Goal: Information Seeking & Learning: Check status

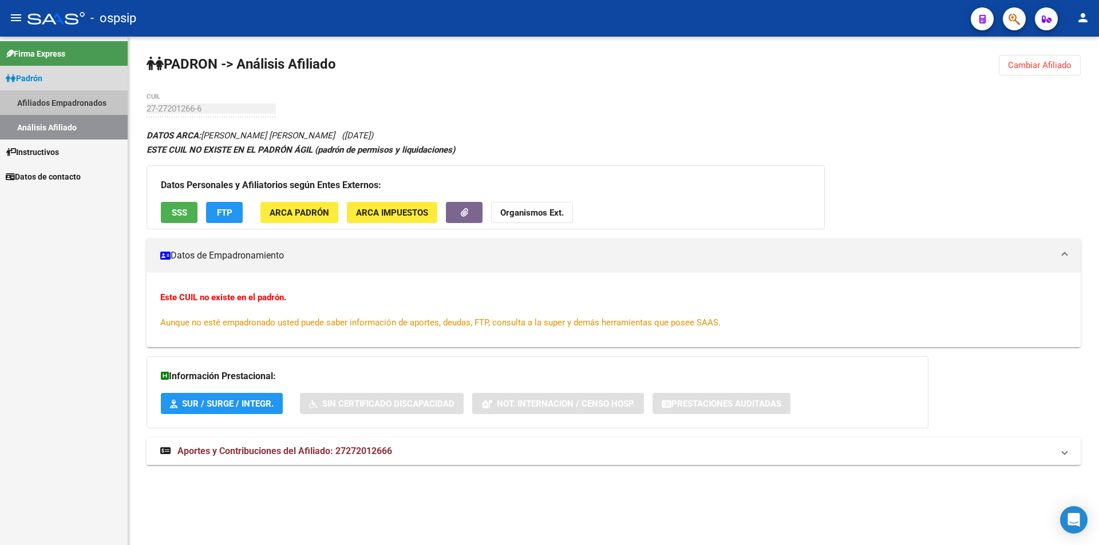
click at [88, 101] on link "Afiliados Empadronados" at bounding box center [64, 102] width 128 height 25
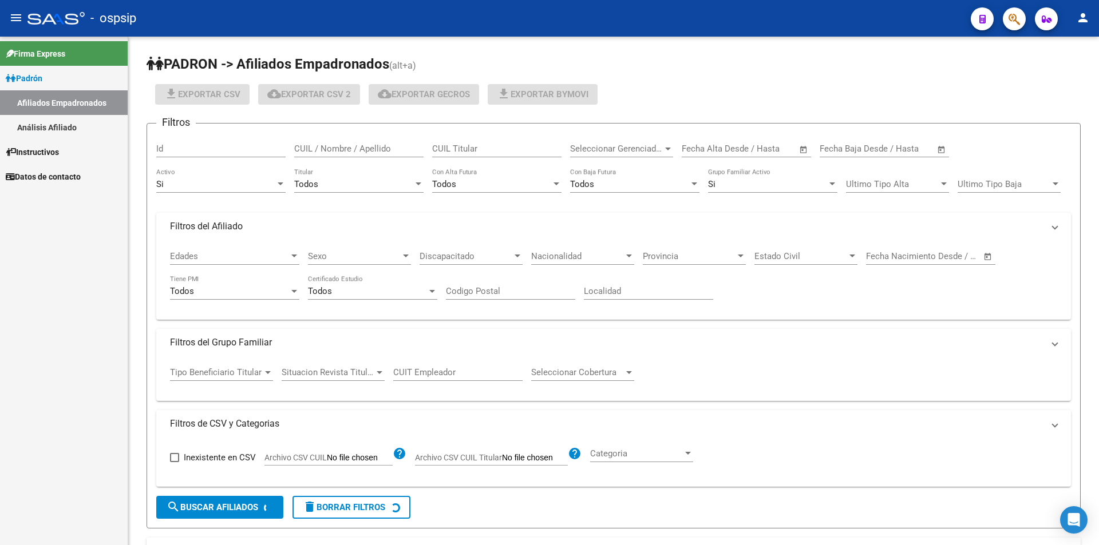
click at [82, 125] on link "Análisis Afiliado" at bounding box center [64, 127] width 128 height 25
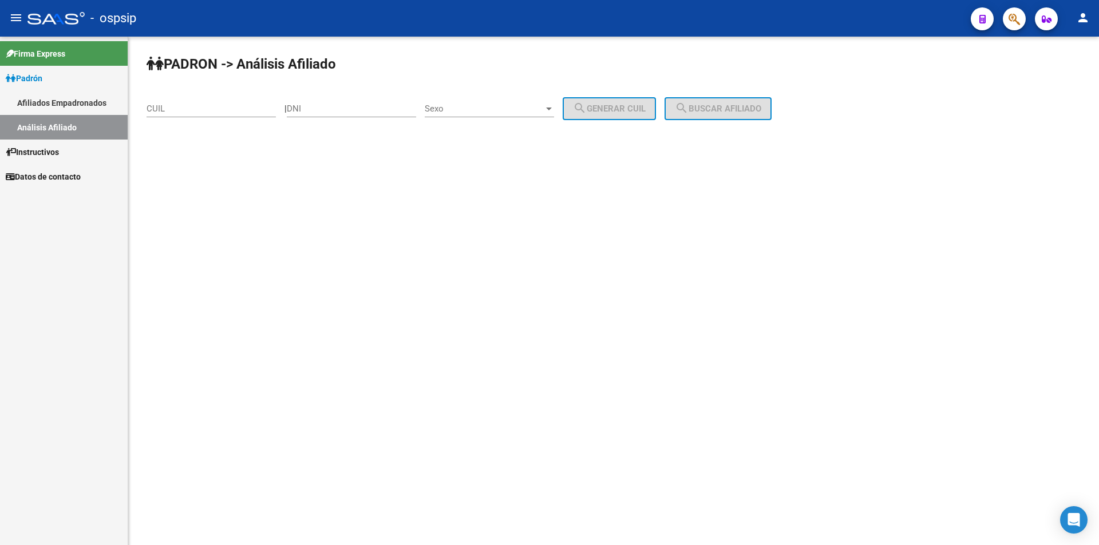
drag, startPoint x: 193, startPoint y: 100, endPoint x: 232, endPoint y: 110, distance: 40.3
click at [194, 101] on div "CUIL" at bounding box center [211, 105] width 129 height 25
click at [249, 107] on input "CUIL" at bounding box center [211, 109] width 129 height 10
paste input "40-021631"
drag, startPoint x: 239, startPoint y: 112, endPoint x: 0, endPoint y: 117, distance: 239.3
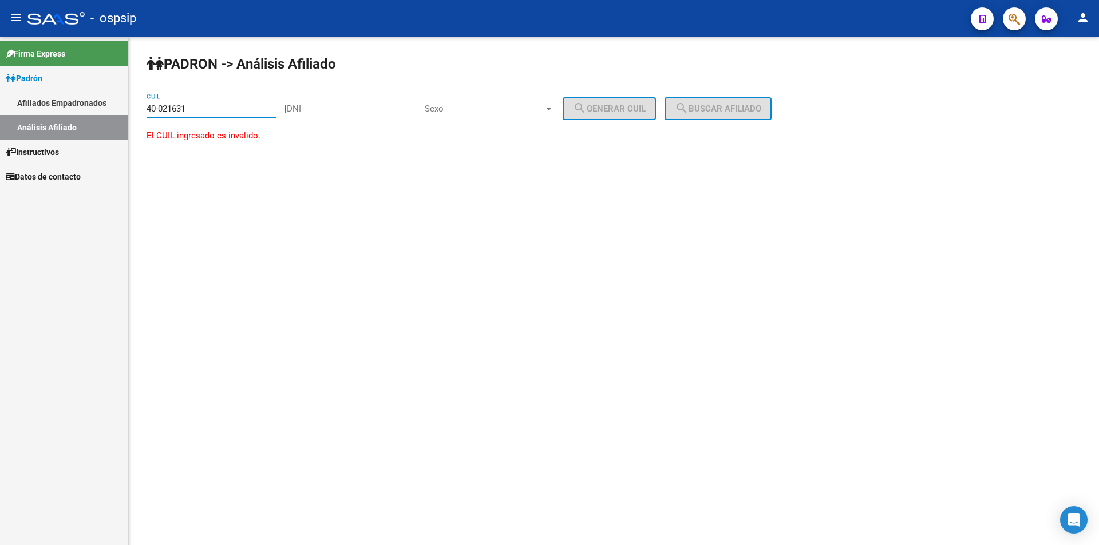
click at [0, 117] on mat-sidenav-container "Firma Express [PERSON_NAME] Afiliados Empadronados Análisis Afiliado Instructiv…" at bounding box center [549, 291] width 1099 height 509
type input "40-021631"
click at [320, 109] on input "DNI" at bounding box center [351, 109] width 129 height 10
paste input "40021631"
type input "40021631"
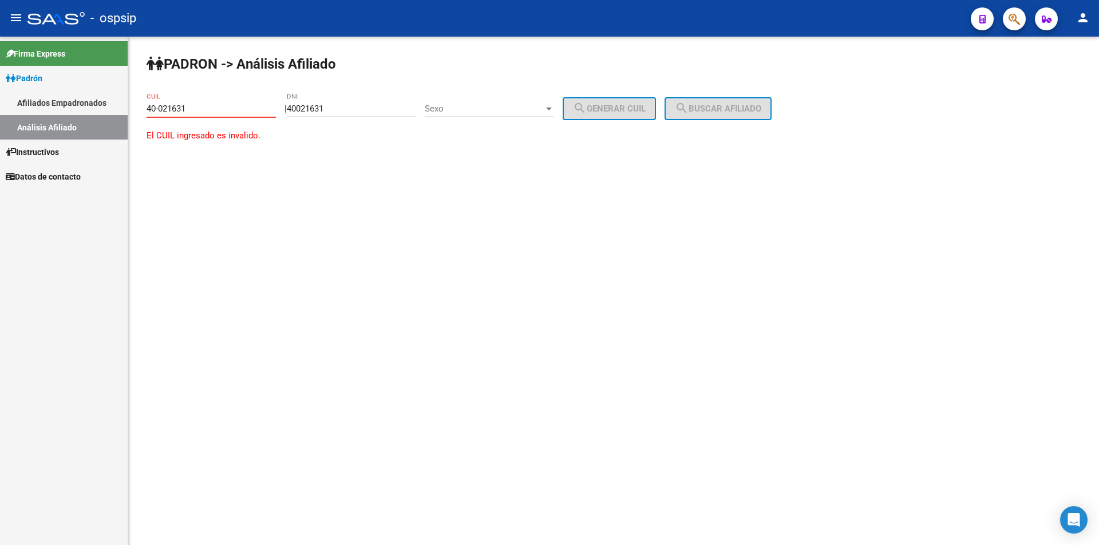
drag, startPoint x: 232, startPoint y: 108, endPoint x: 0, endPoint y: 106, distance: 232.4
click at [0, 108] on mat-sidenav-container "Firma Express [PERSON_NAME] Afiliados Empadronados Análisis Afiliado Instructiv…" at bounding box center [549, 291] width 1099 height 509
drag, startPoint x: 462, startPoint y: 108, endPoint x: 457, endPoint y: 105, distance: 5.9
click at [457, 105] on span "Sexo" at bounding box center [484, 109] width 119 height 10
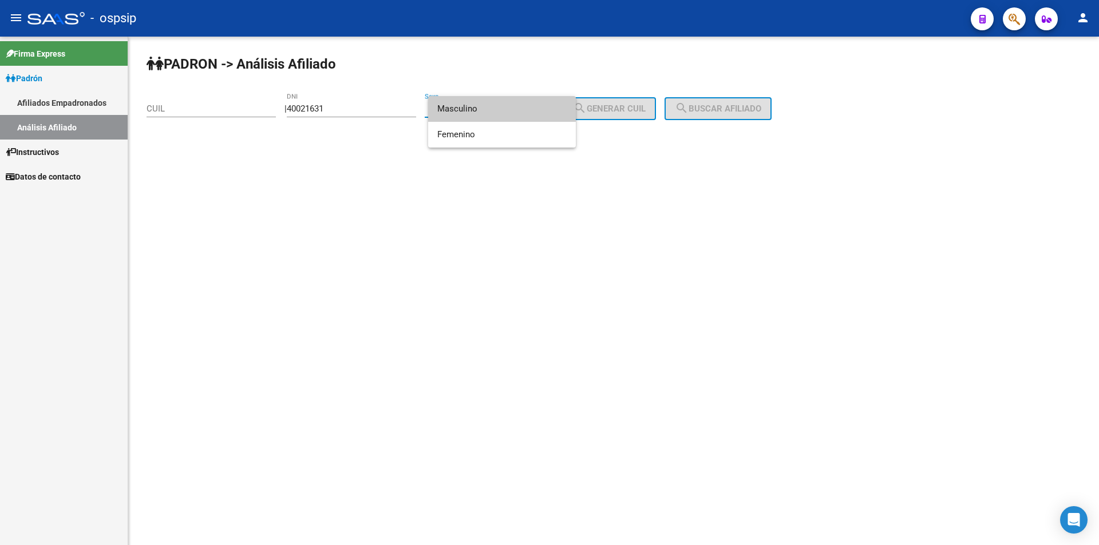
click at [533, 101] on span "Masculino" at bounding box center [501, 109] width 129 height 26
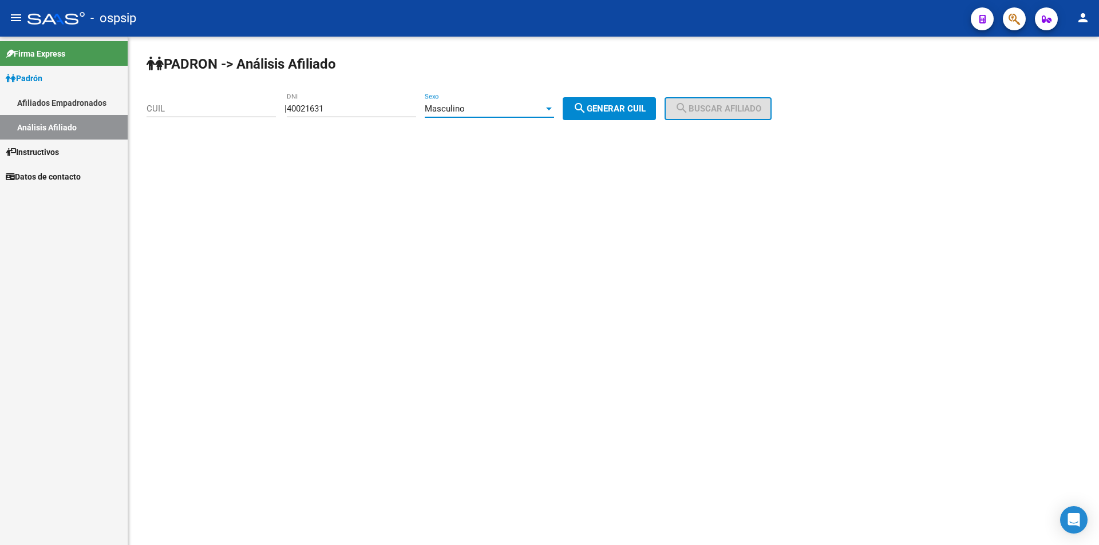
click at [587, 112] on mat-icon "search" at bounding box center [580, 108] width 14 height 14
type input "20-40021631-3"
click at [705, 112] on span "search Buscar afiliado" at bounding box center [718, 109] width 86 height 10
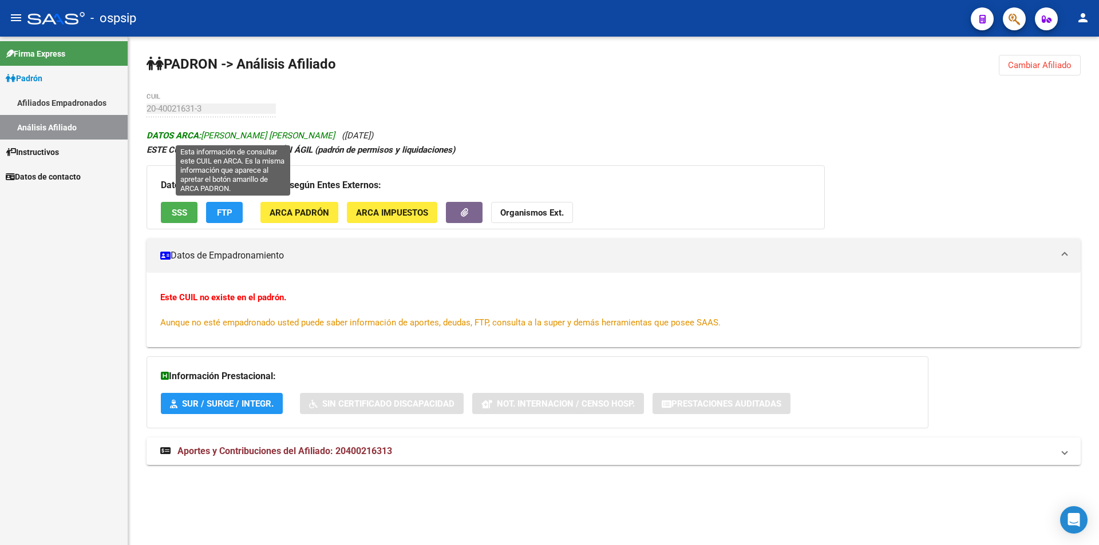
click at [203, 140] on span "DATOS ARCA: [PERSON_NAME] [PERSON_NAME]" at bounding box center [241, 135] width 188 height 10
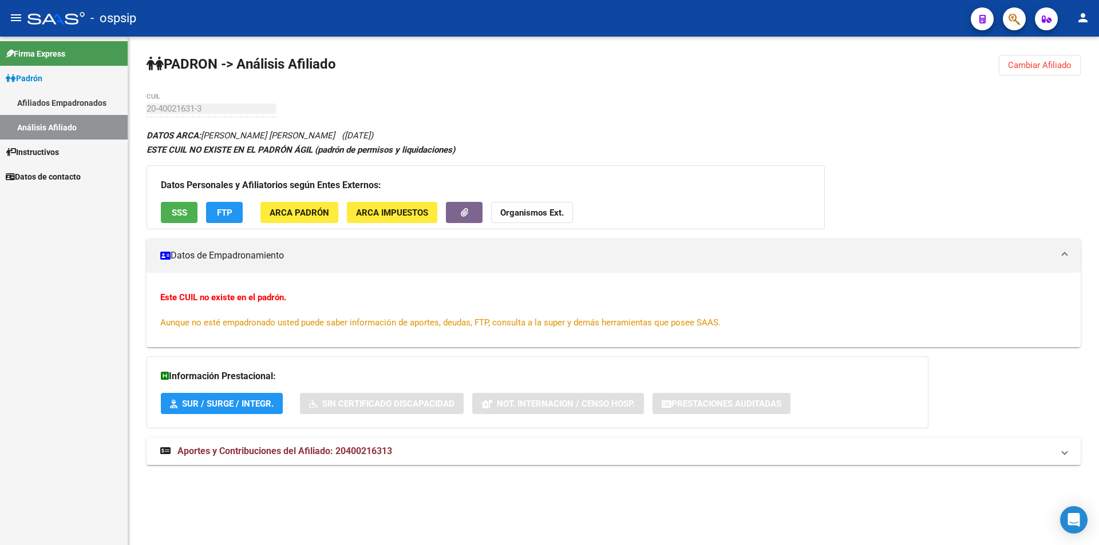
click at [66, 108] on link "Afiliados Empadronados" at bounding box center [64, 102] width 128 height 25
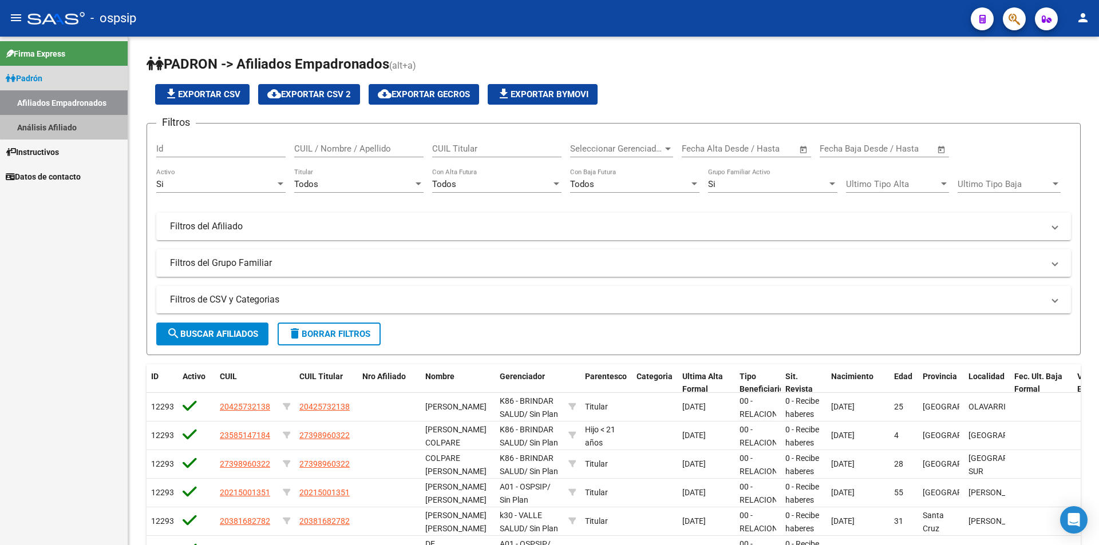
click at [82, 125] on link "Análisis Afiliado" at bounding box center [64, 127] width 128 height 25
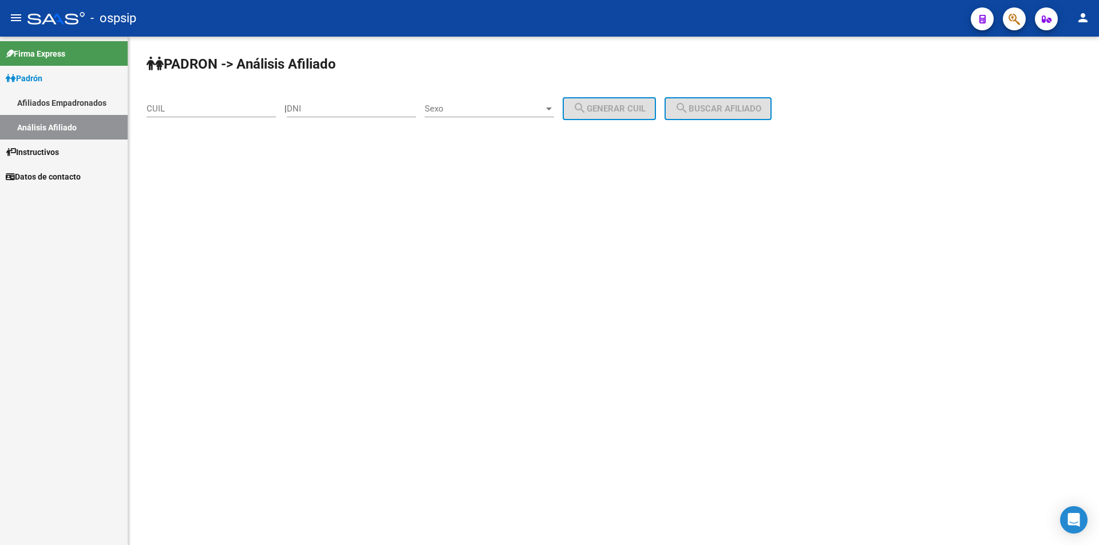
click at [329, 107] on input "DNI" at bounding box center [351, 109] width 129 height 10
paste input "16896081"
type input "16896081"
click at [469, 110] on span "Sexo" at bounding box center [484, 109] width 119 height 10
click at [482, 110] on span "Masculino" at bounding box center [501, 109] width 129 height 26
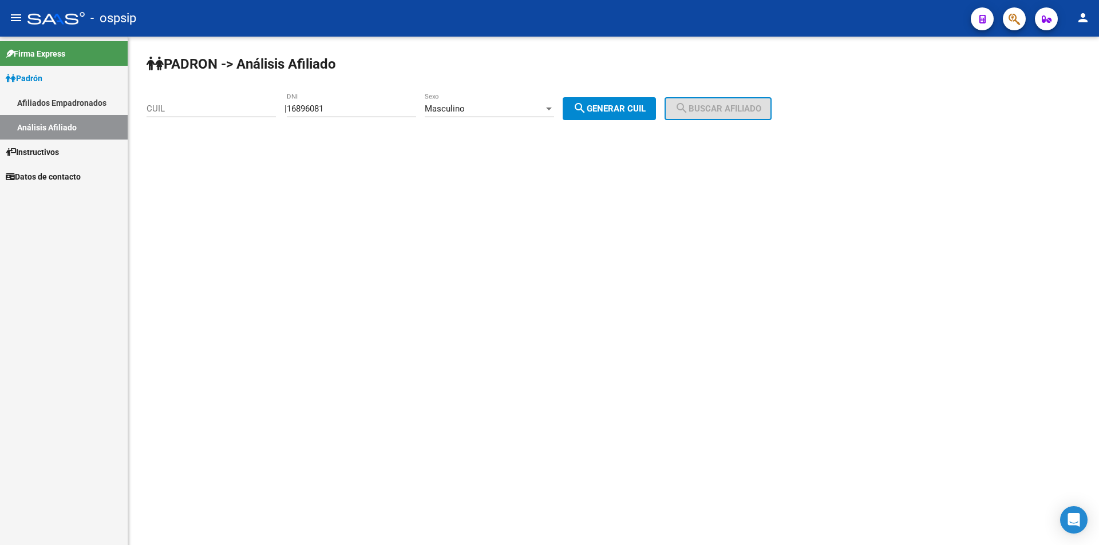
drag, startPoint x: 570, startPoint y: 93, endPoint x: 639, endPoint y: 112, distance: 71.2
click at [571, 93] on div "[PERSON_NAME] -> Análisis Afiliado CUIL | 16896081 DNI Masculino Sexo search Ge…" at bounding box center [613, 97] width 971 height 120
click at [639, 112] on span "search Generar CUIL" at bounding box center [609, 109] width 73 height 10
type input "20-16896081-7"
click at [711, 118] on button "search Buscar afiliado" at bounding box center [717, 108] width 107 height 23
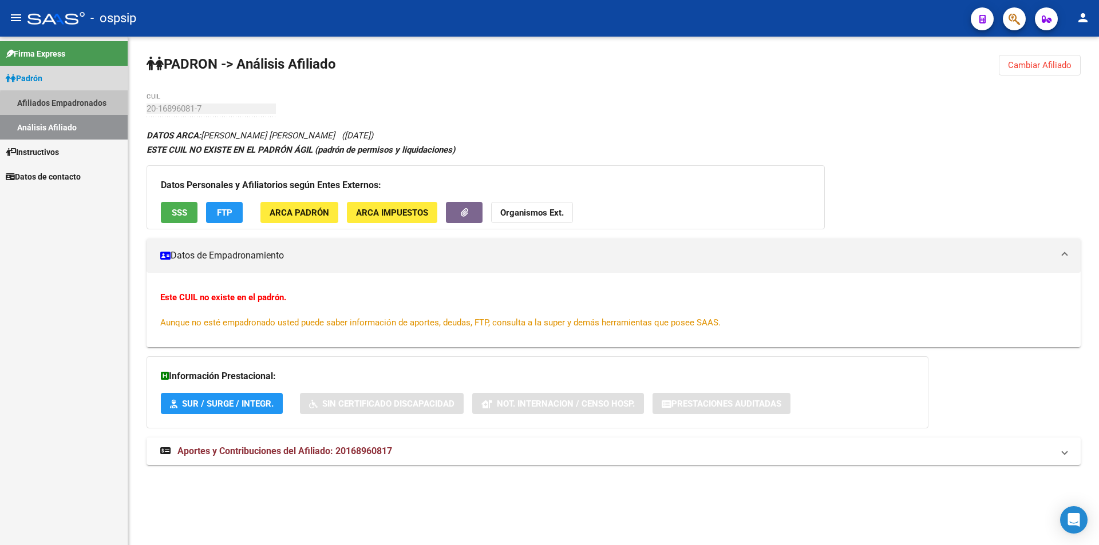
click at [94, 106] on link "Afiliados Empadronados" at bounding box center [64, 102] width 128 height 25
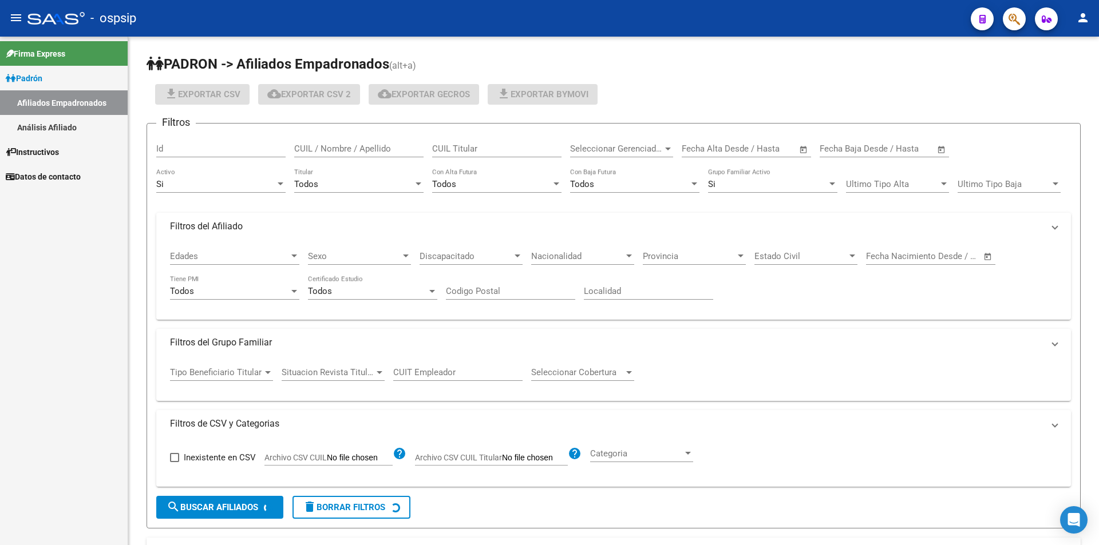
click at [90, 121] on link "Análisis Afiliado" at bounding box center [64, 127] width 128 height 25
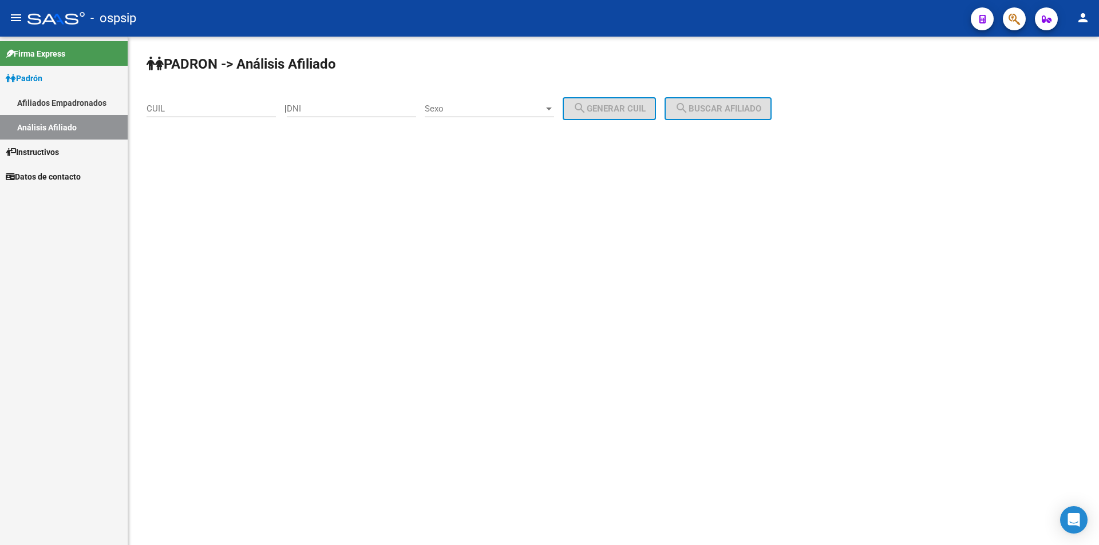
click at [168, 102] on div "CUIL" at bounding box center [211, 105] width 129 height 25
click at [171, 108] on input "CUIL" at bounding box center [211, 109] width 129 height 10
paste input "20-41518320-9"
type input "20-41518320-9"
click at [689, 113] on mat-icon "search" at bounding box center [682, 108] width 14 height 14
